Goal: Ask a question: Seek information or help from site administrators or community

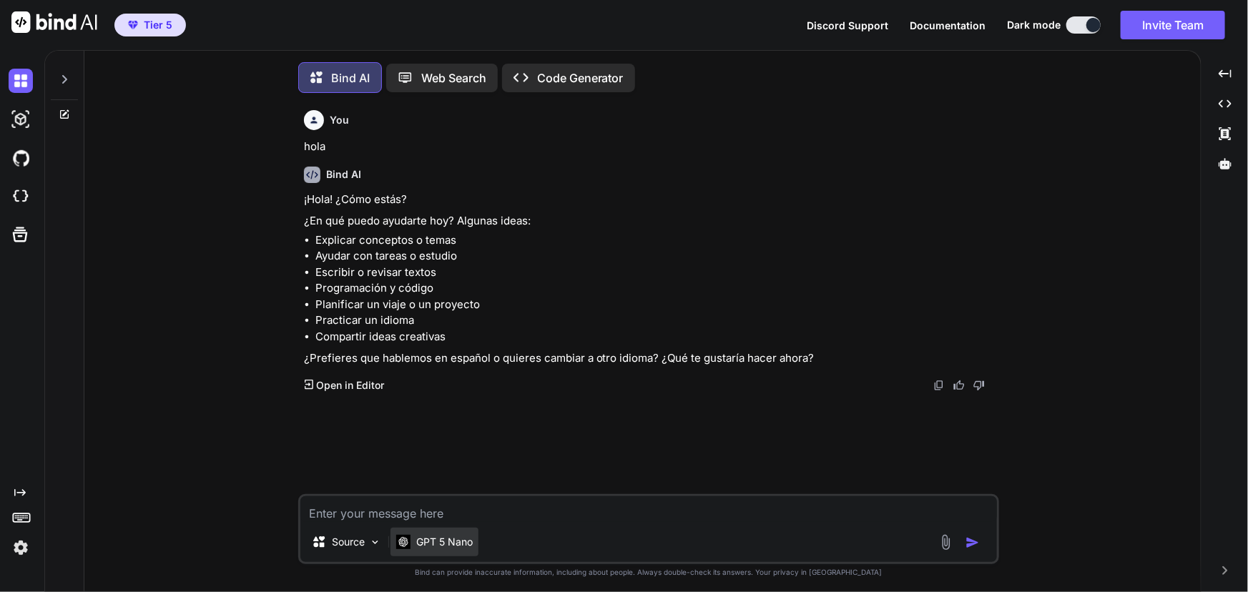
scroll to position [6, 0]
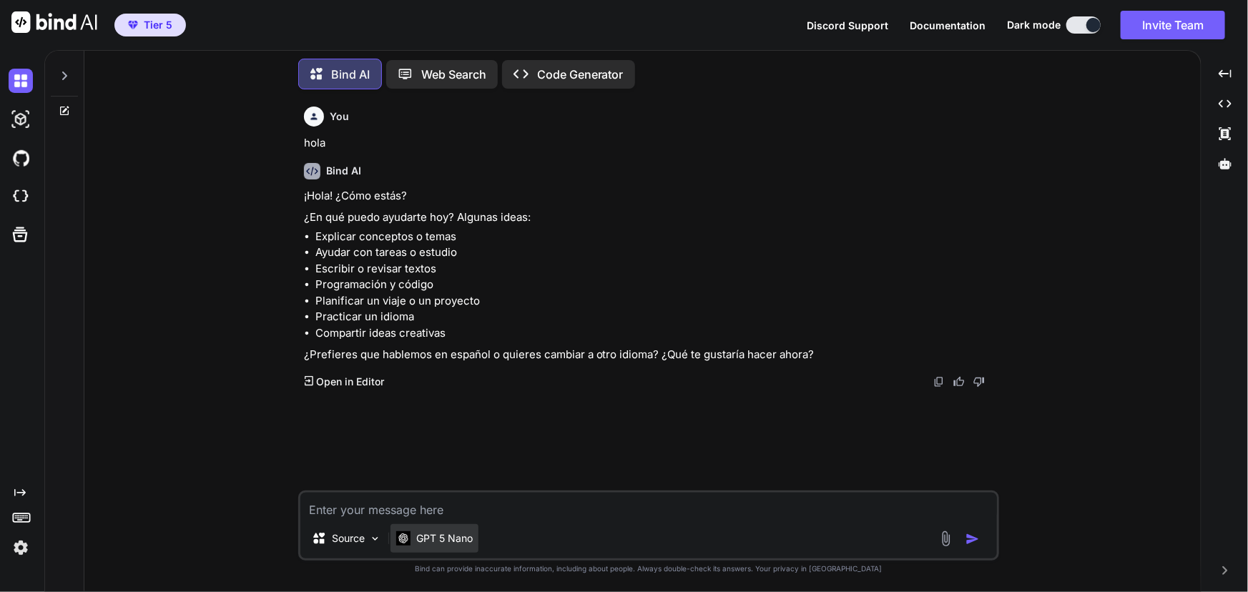
click at [440, 542] on p "GPT 5 Nano" at bounding box center [444, 538] width 57 height 14
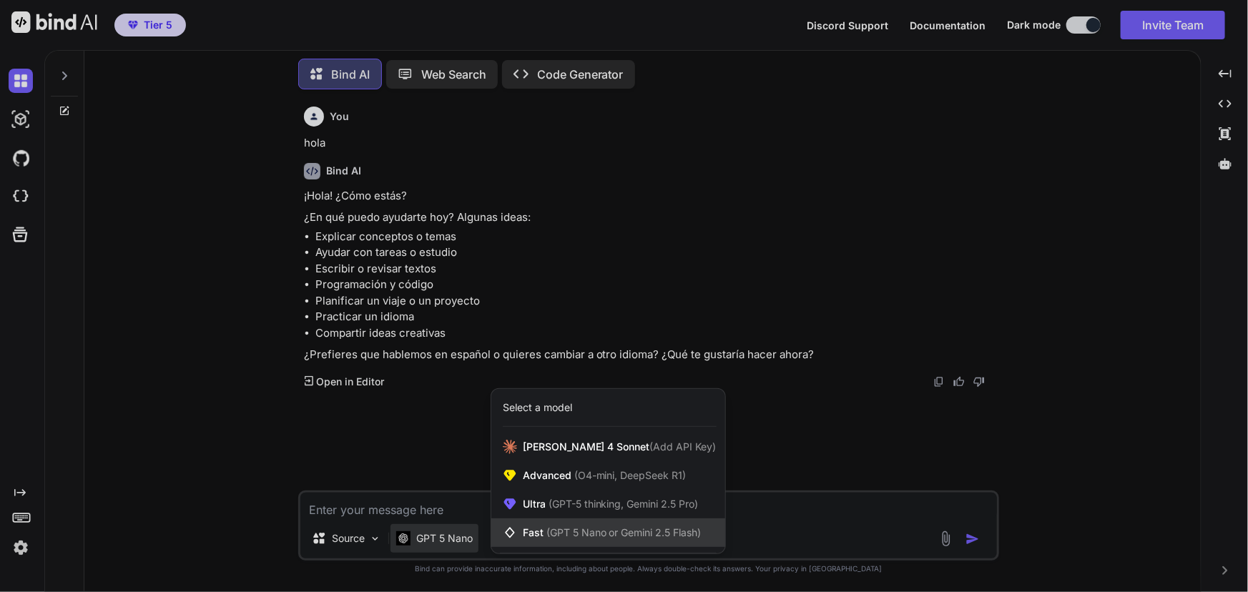
click at [687, 539] on span "Fast (GPT 5 Nano or Gemini 2.5 Flash)" at bounding box center [612, 533] width 179 height 14
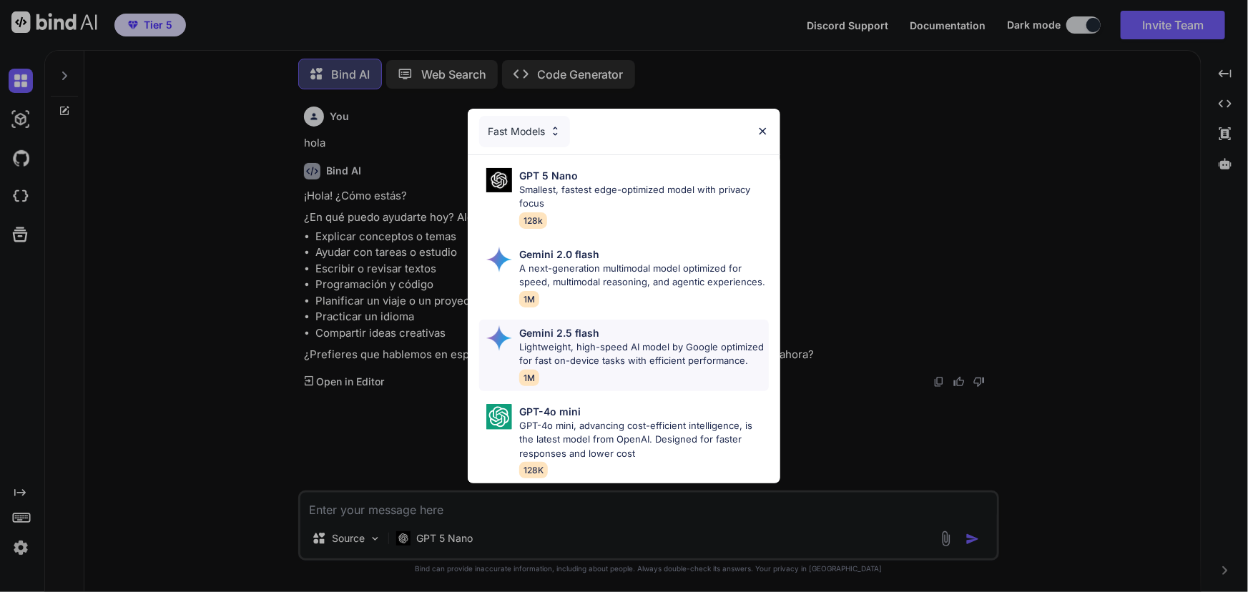
click at [672, 347] on p "Lightweight, high-speed AI model by Google optimized for fast on-device tasks w…" at bounding box center [643, 354] width 249 height 28
type textarea "x"
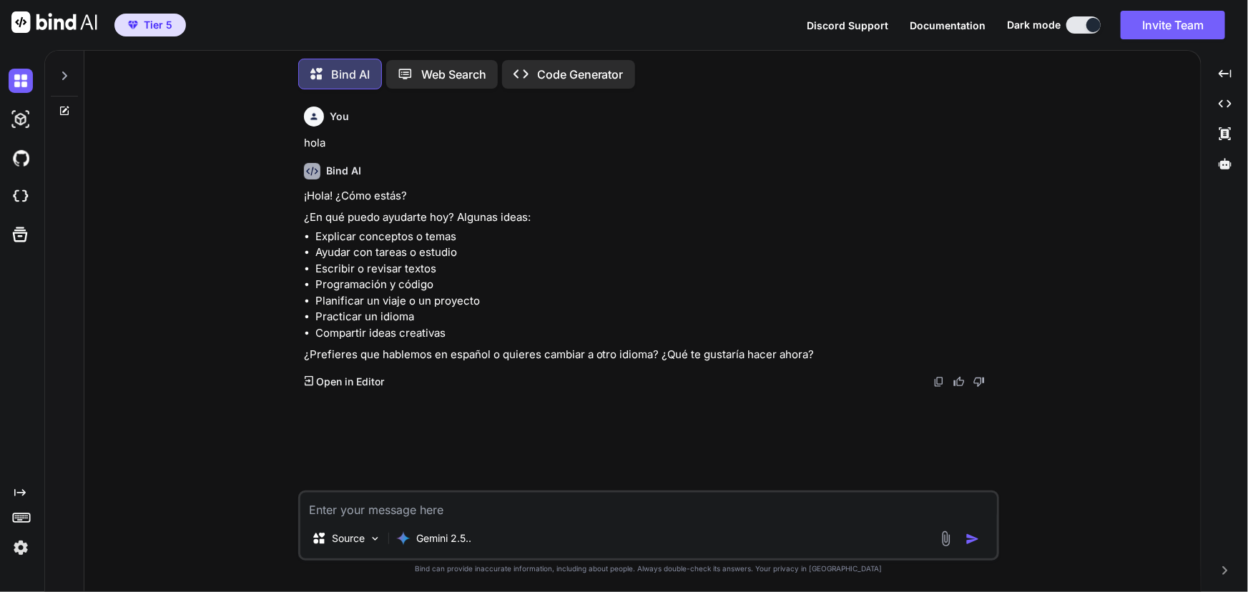
click at [516, 498] on textarea at bounding box center [648, 506] width 697 height 26
click at [832, 518] on textarea "[MEDICAL_DATA] elcodigo y deim exactamtne dond esta el error en que lioena" at bounding box center [648, 506] width 697 height 26
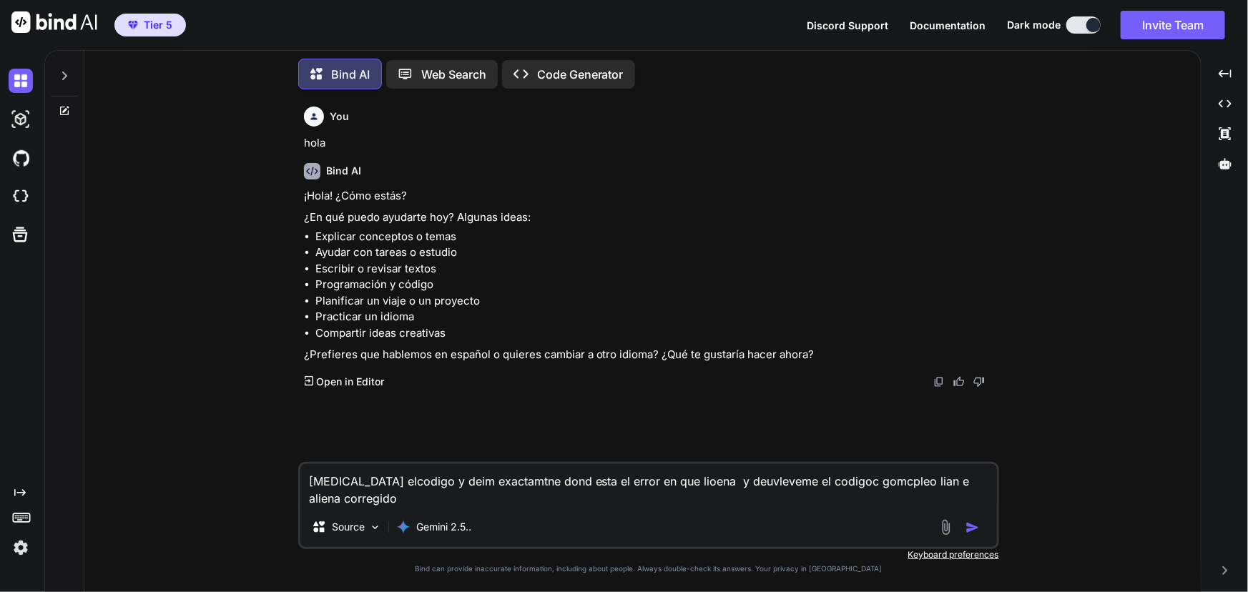
click at [476, 497] on textarea "[MEDICAL_DATA] elcodigo y deim exactamtne dond esta el error en que lioena y de…" at bounding box center [648, 485] width 697 height 43
drag, startPoint x: 571, startPoint y: 506, endPoint x: 561, endPoint y: 502, distance: 10.9
click at [566, 504] on textarea "[MEDICAL_DATA] elcodigo y deim exactamtne dond esta el error en que lioena y de…" at bounding box center [648, 485] width 697 height 43
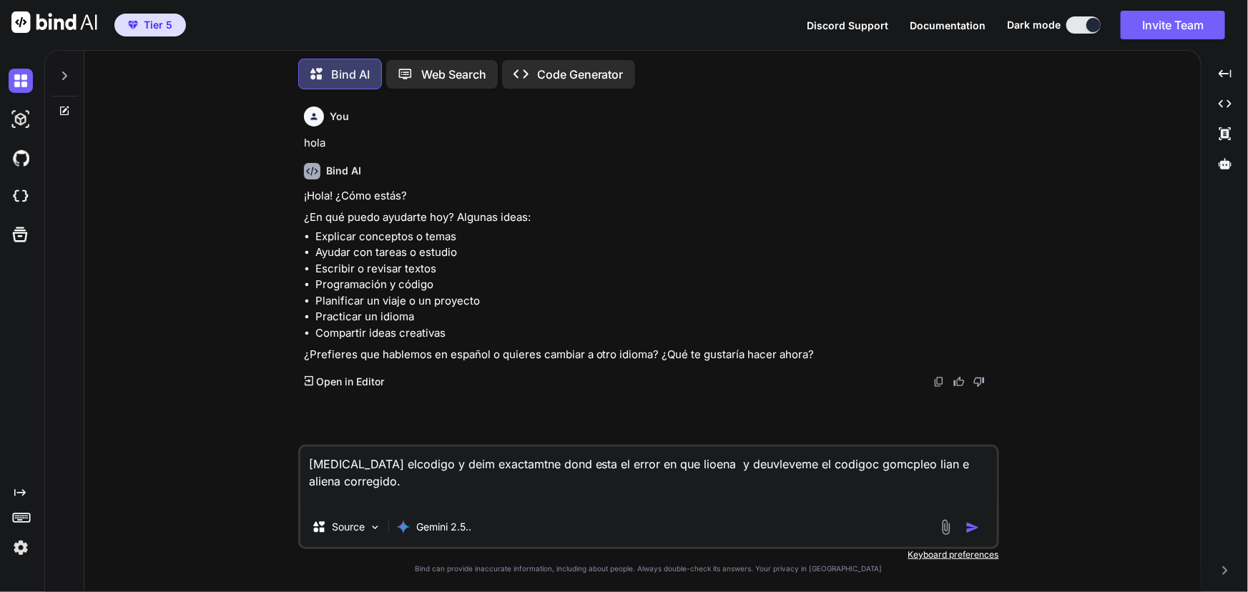
paste textarea "#!/lor/ips/dol sitame4 """ Consectetur ad Elitsedd EIU - Tempori Utlabore Etdol…"
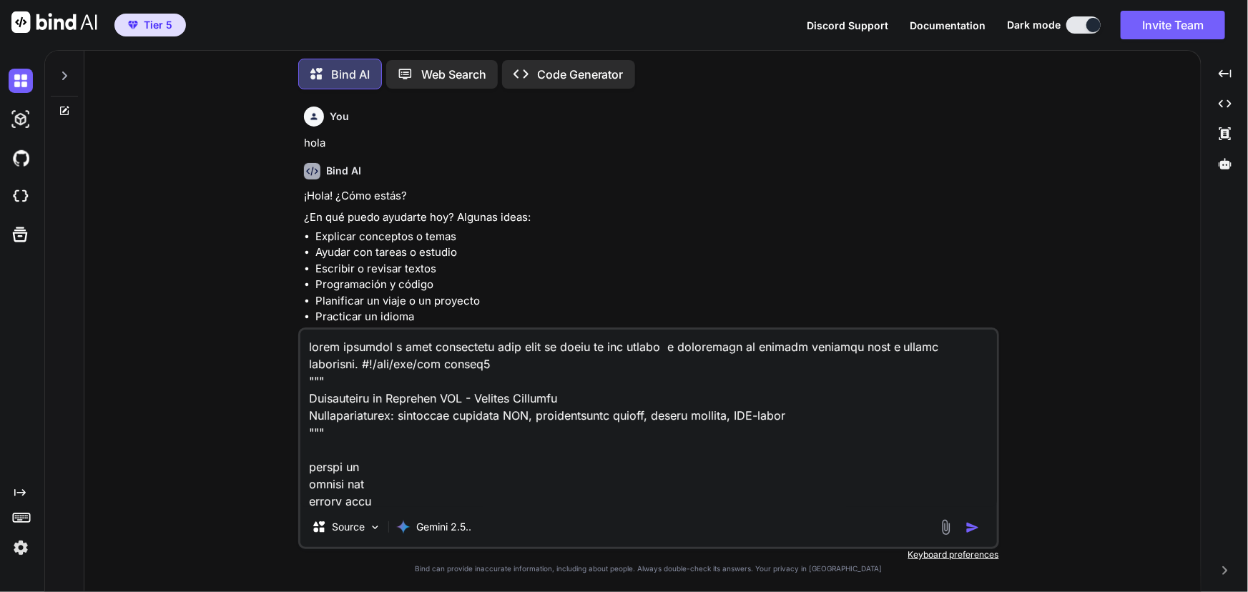
scroll to position [20027, 0]
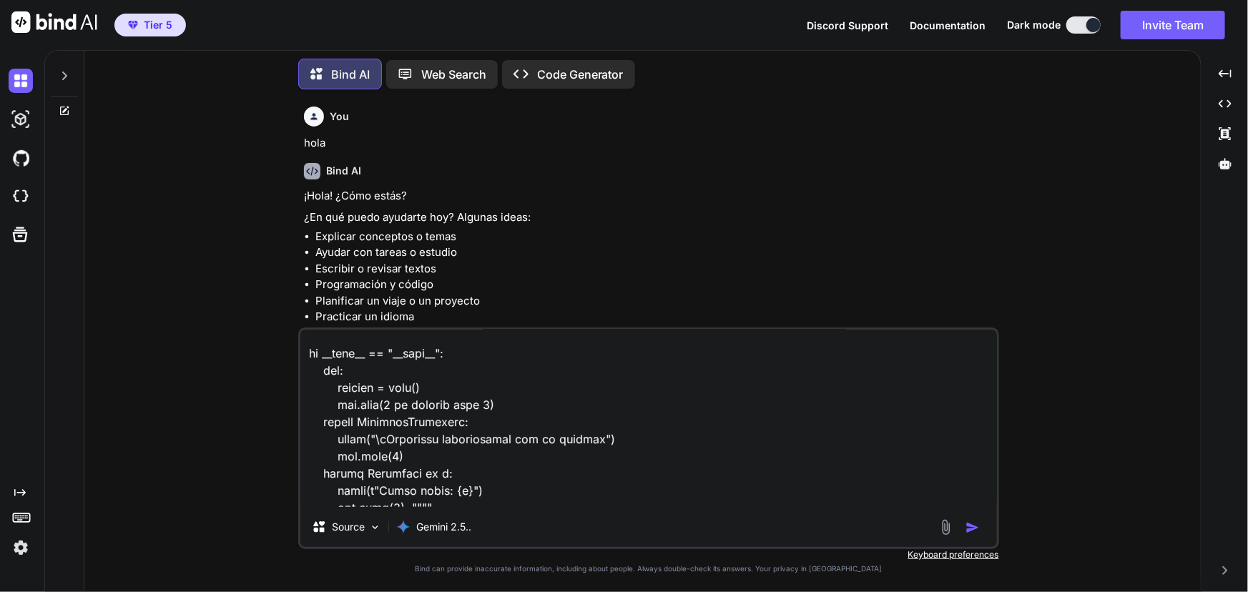
click at [558, 508] on div "Source Gemini 2.5.." at bounding box center [648, 439] width 701 height 222
drag, startPoint x: 543, startPoint y: 488, endPoint x: 531, endPoint y: 505, distance: 20.6
click at [543, 487] on textarea at bounding box center [648, 418] width 697 height 177
drag, startPoint x: 476, startPoint y: 508, endPoint x: 465, endPoint y: 497, distance: 15.2
click at [475, 507] on div "Source Gemini 2.5.." at bounding box center [648, 439] width 701 height 222
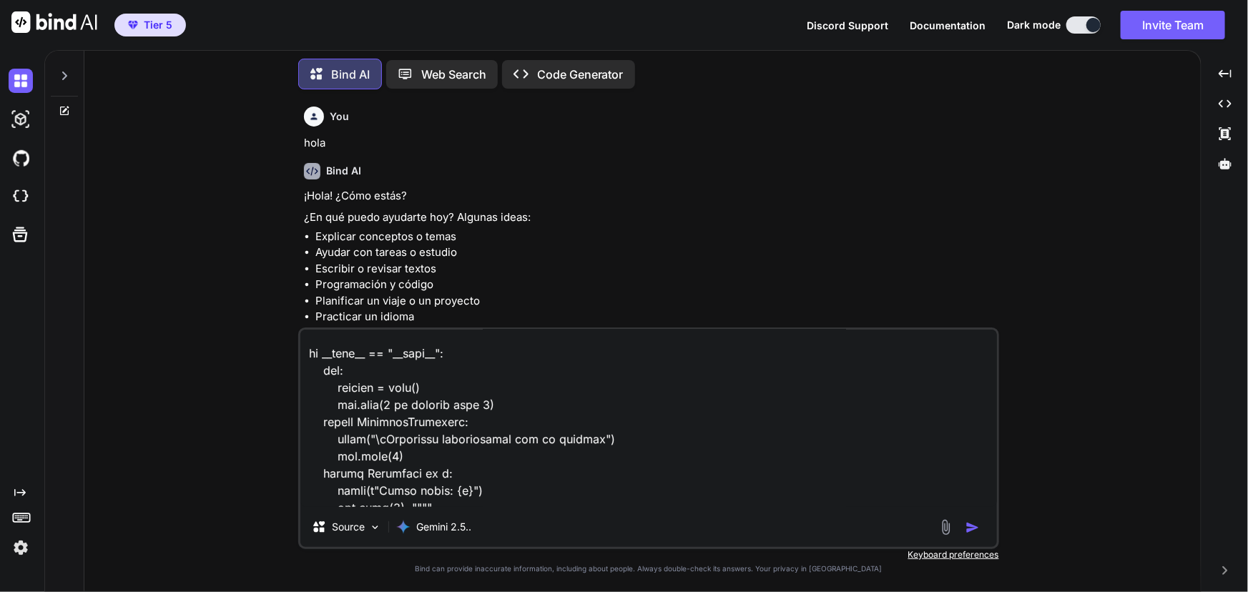
drag, startPoint x: 441, startPoint y: 496, endPoint x: 450, endPoint y: 495, distance: 9.3
click at [441, 496] on textarea at bounding box center [648, 418] width 697 height 177
paste textarea "Lo ipsumdo si ametc: AdipisCinge: seddoeiusmod tempor incidid (utlabore et dolo…"
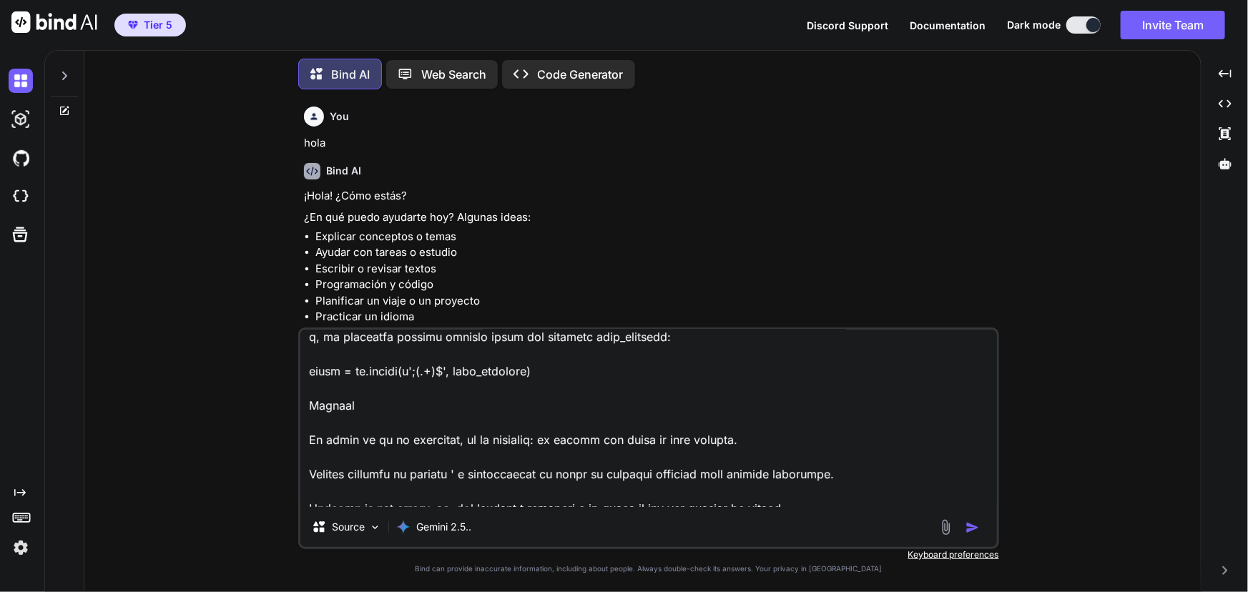
type textarea "lorem ipsumdol s amet consectetu adip elit se doeiu te inc utlabo e doloremagn …"
click at [968, 527] on img "button" at bounding box center [973, 528] width 14 height 14
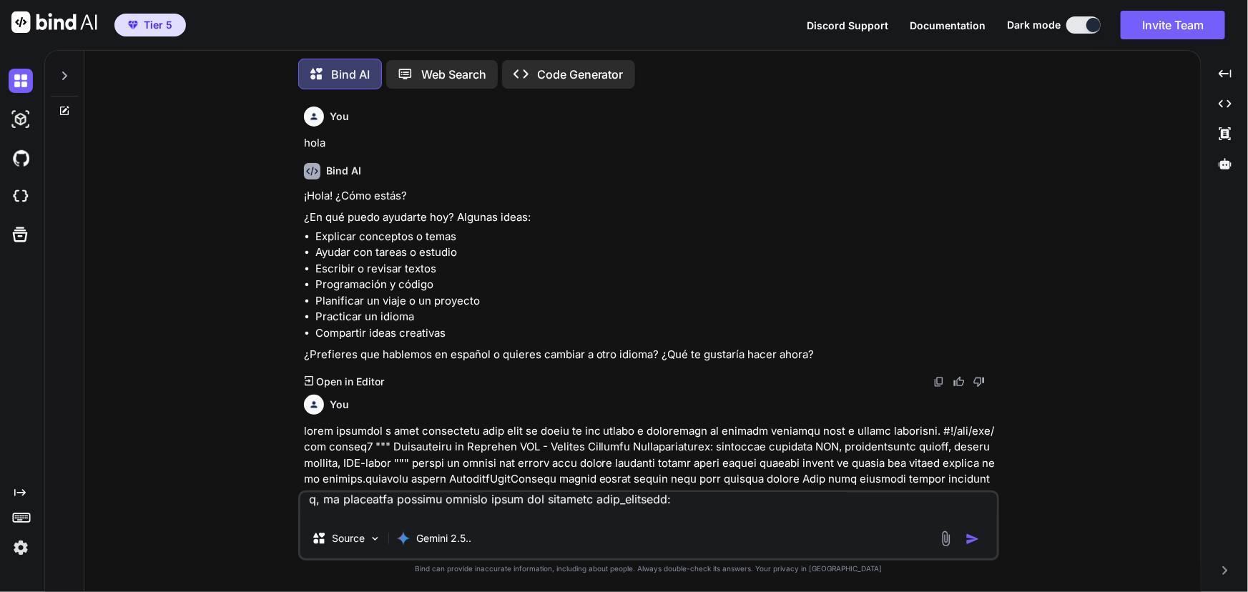
scroll to position [288, 0]
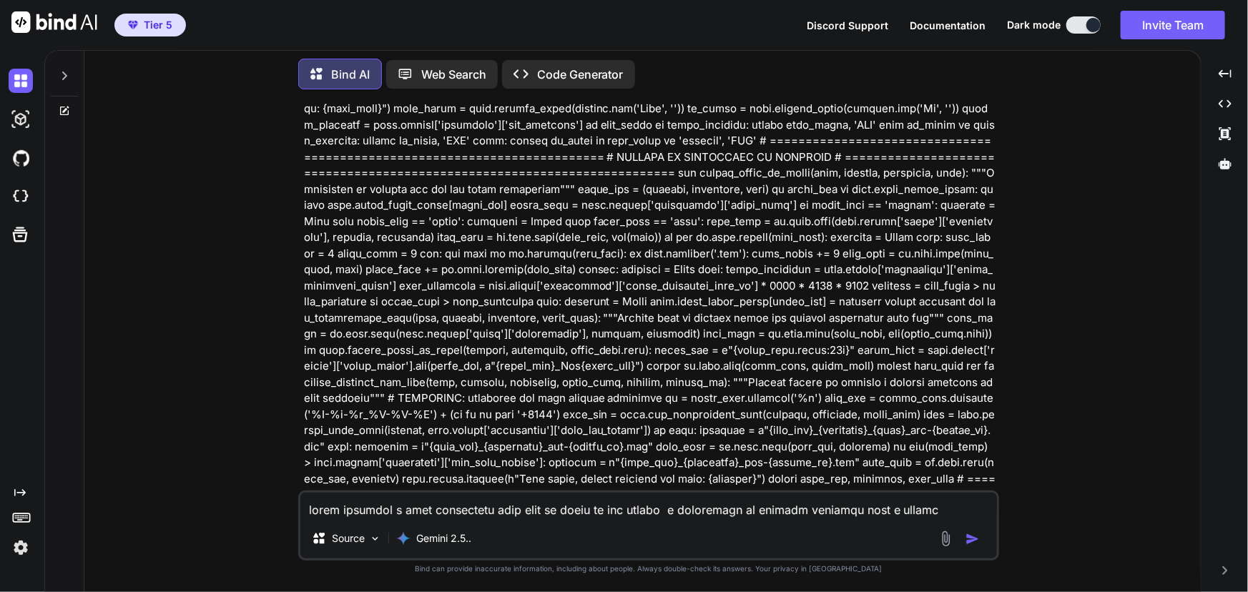
drag, startPoint x: 695, startPoint y: 376, endPoint x: 695, endPoint y: 362, distance: 13.6
click at [697, 377] on p at bounding box center [650, 584] width 692 height 4538
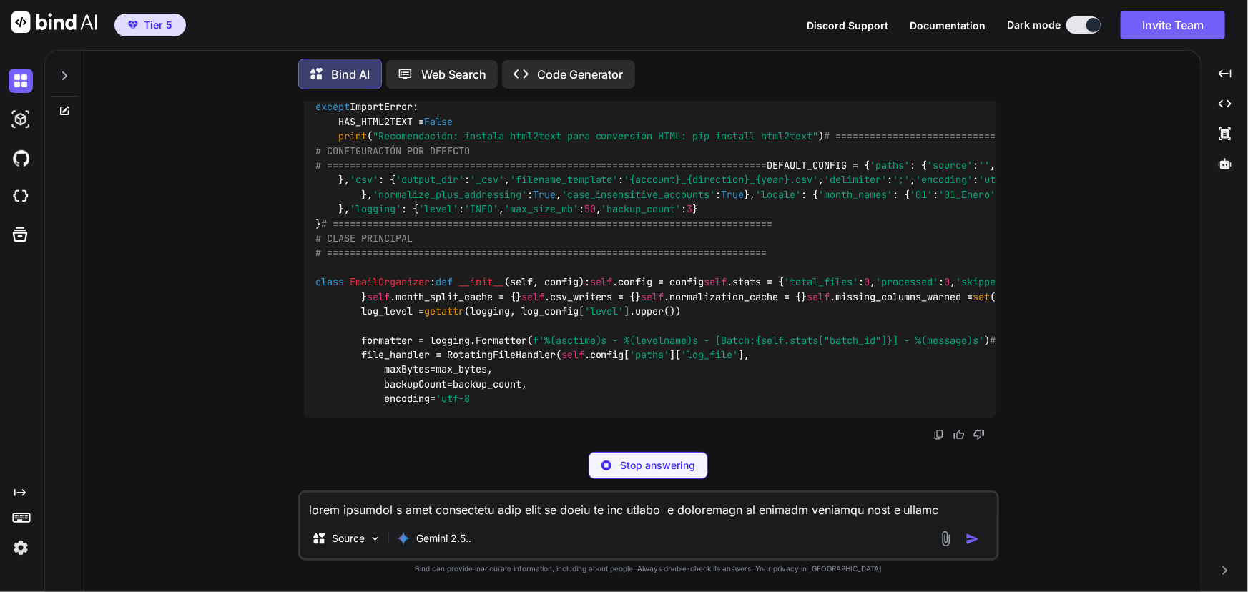
scroll to position [6413, 0]
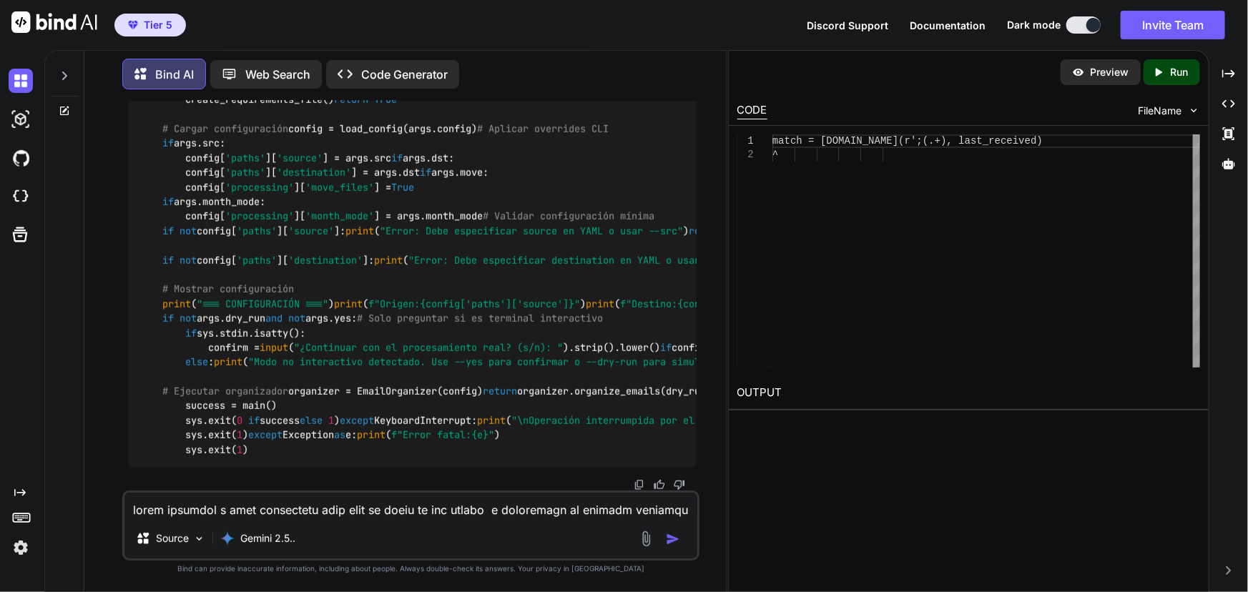
scroll to position [13126, 0]
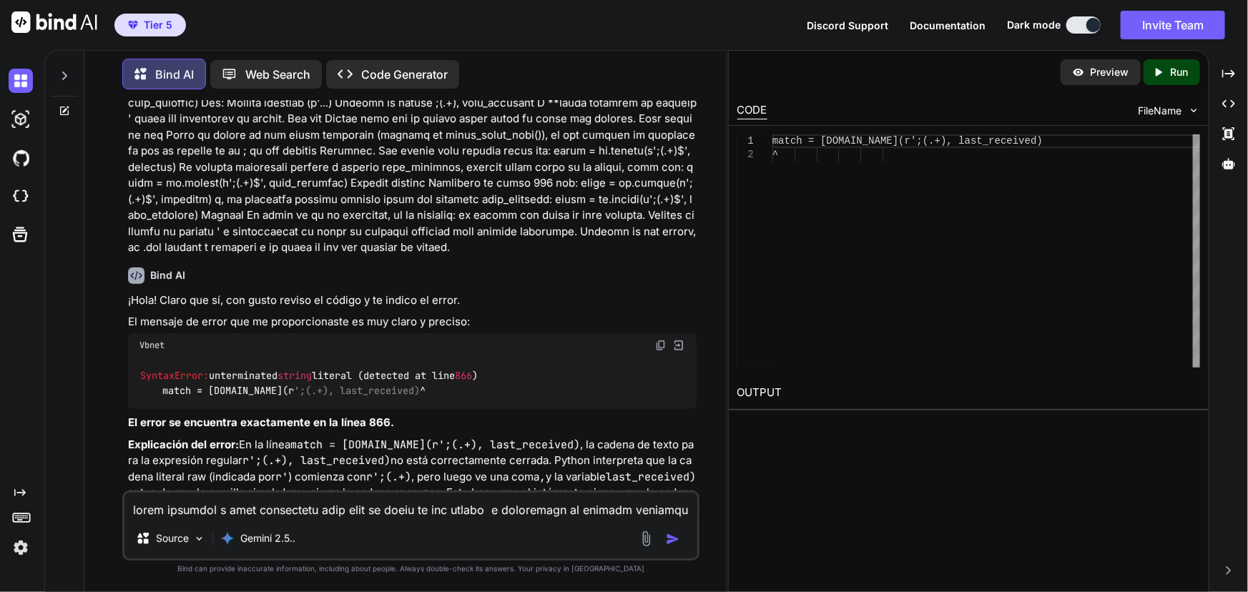
scroll to position [6045, 0]
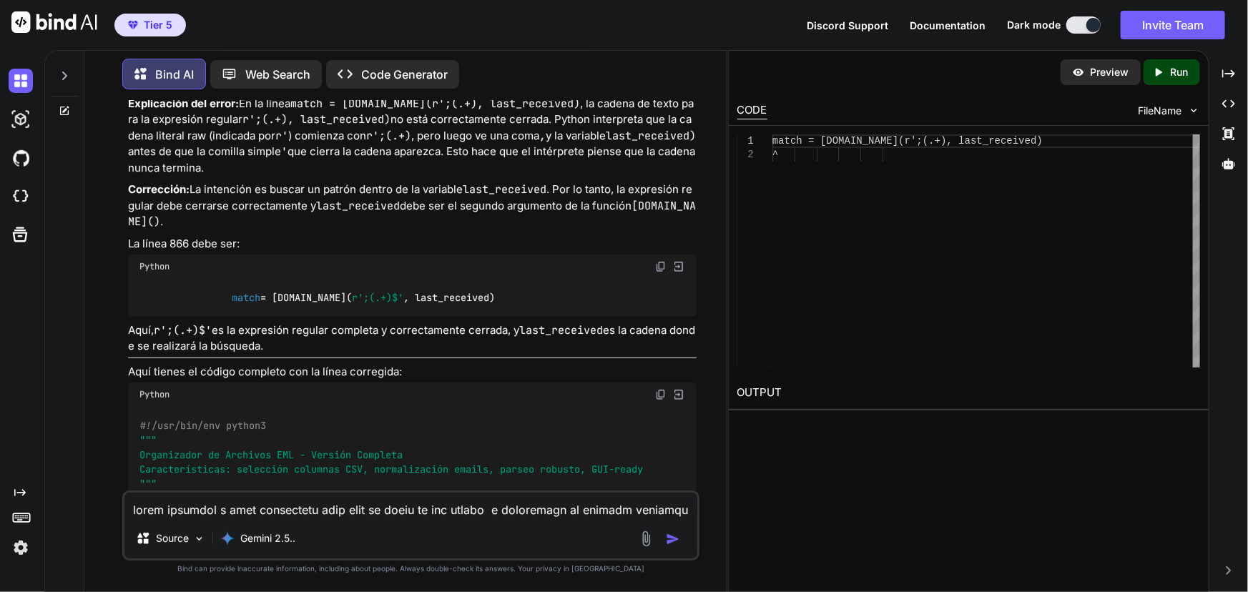
click at [662, 389] on img at bounding box center [660, 394] width 11 height 11
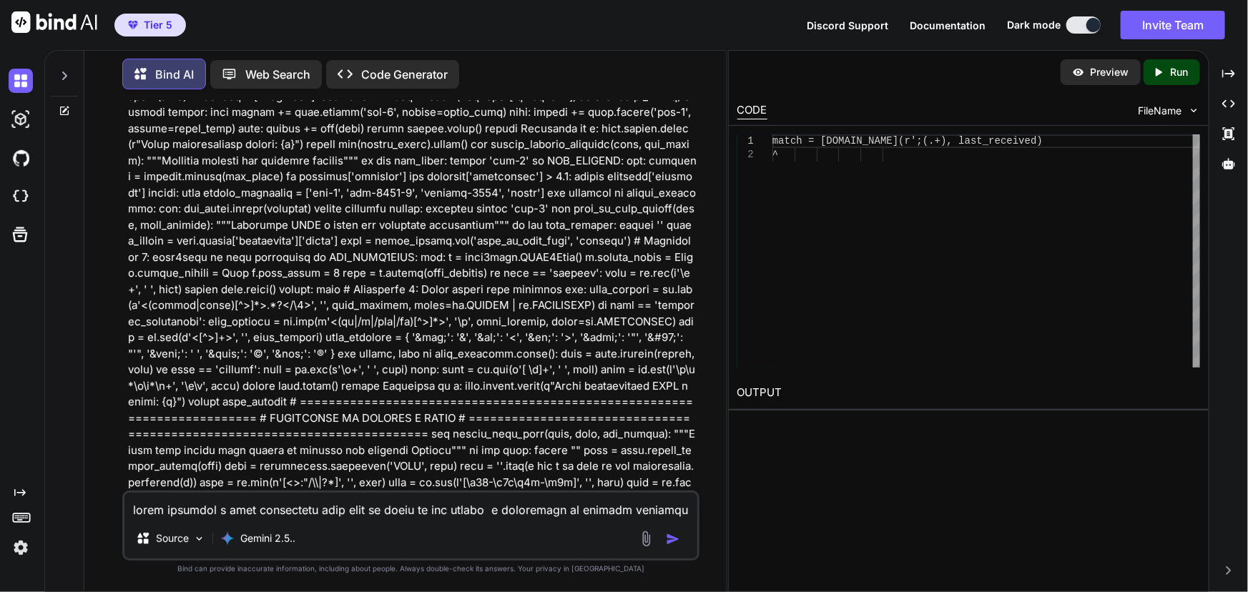
scroll to position [1363, 0]
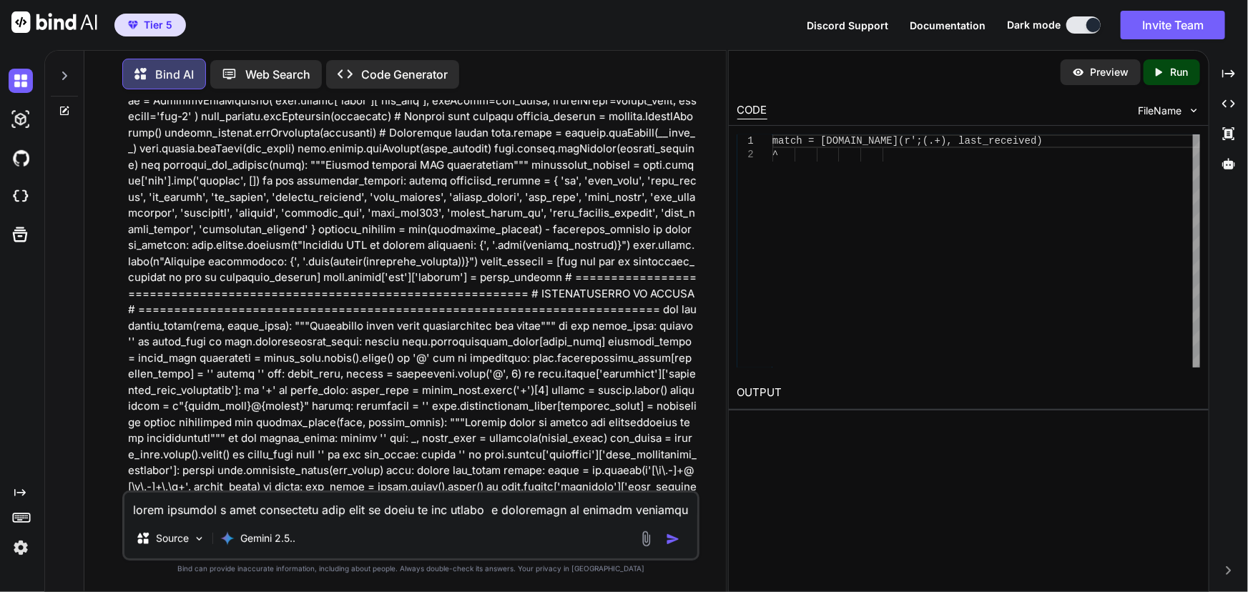
scroll to position [1105, 0]
